Goal: Check status: Check status

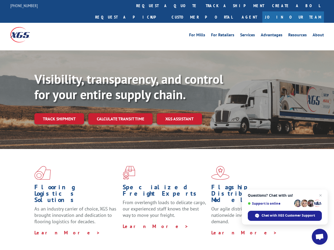
click at [167, 125] on div "Visibility, transparency, and control for your entire supply chain. Track shipm…" at bounding box center [184, 108] width 300 height 74
click at [202, 6] on link "track a shipment" at bounding box center [235, 5] width 66 height 11
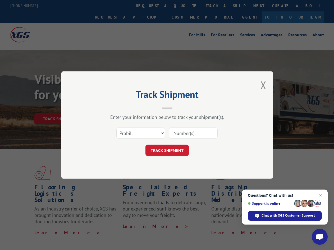
click at [185, 6] on div "Track Shipment Enter your information below to track your shipment(s). Select c…" at bounding box center [167, 125] width 334 height 250
click at [218, 6] on div "Track Shipment Enter your information below to track your shipment(s). Select c…" at bounding box center [167, 125] width 334 height 250
click at [59, 107] on div "Track Shipment Enter your information below to track your shipment(s). Select c…" at bounding box center [167, 125] width 334 height 250
click at [120, 107] on header "Track Shipment" at bounding box center [167, 100] width 159 height 18
click at [180, 107] on header "Track Shipment" at bounding box center [167, 100] width 159 height 18
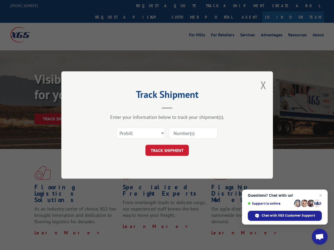
click at [320, 236] on span "Open chat" at bounding box center [320, 236] width 9 height 7
